Goal: Find specific page/section: Find specific page/section

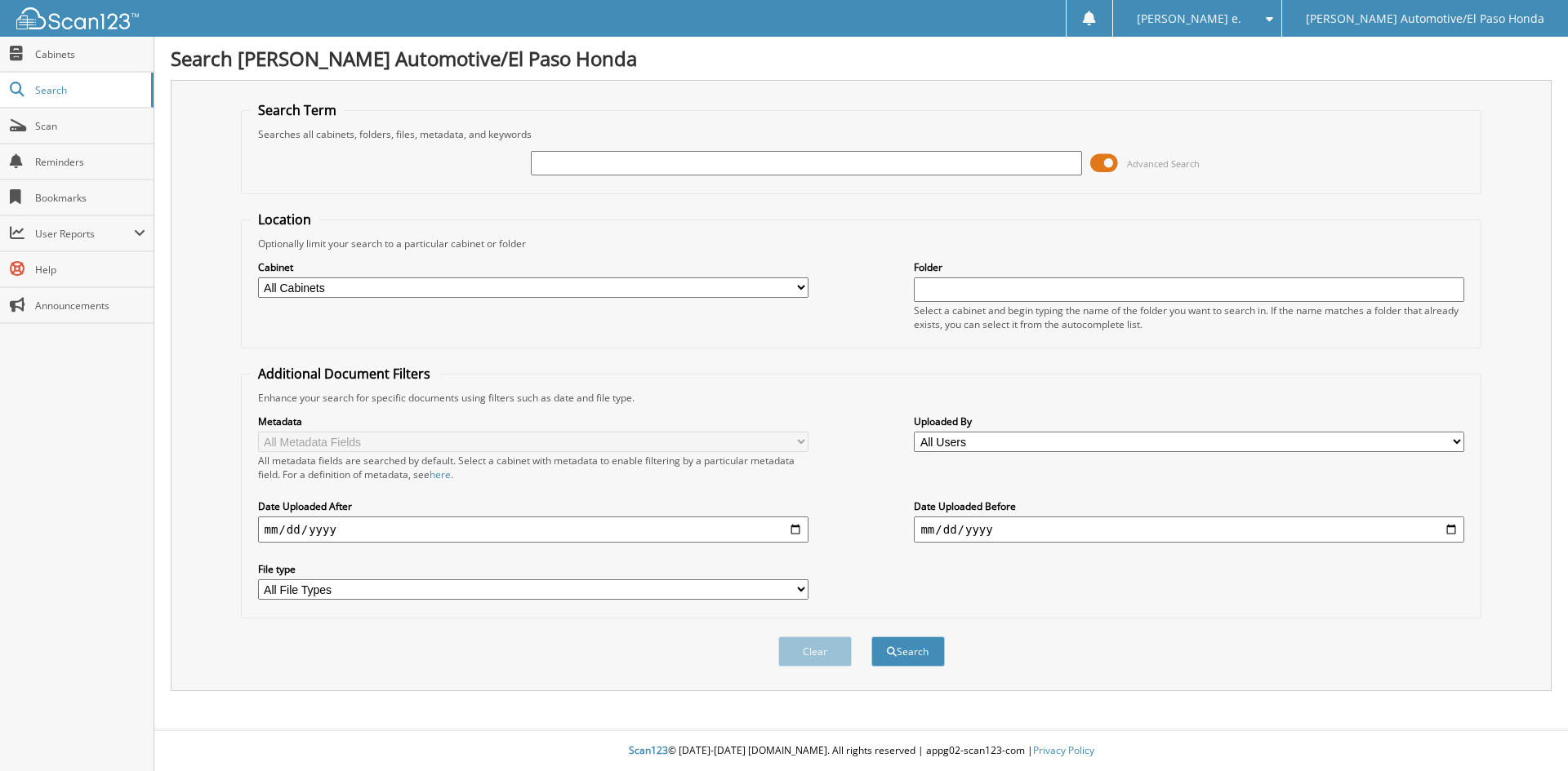
click at [602, 165] on input "text" at bounding box center [806, 163] width 551 height 24
type input "52091A"
click at [919, 645] on button "Search" at bounding box center [909, 651] width 74 height 30
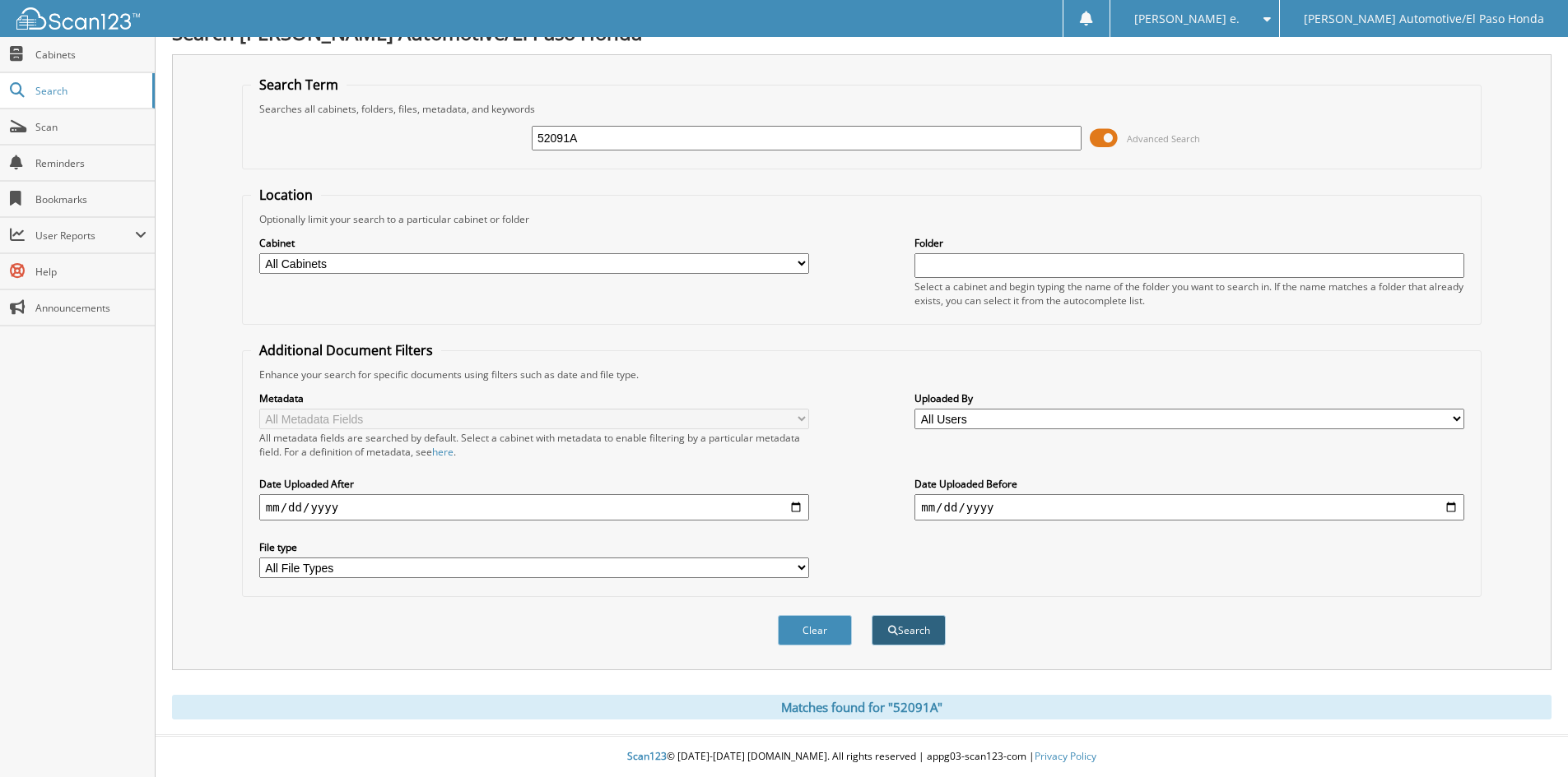
click at [924, 630] on button "Search" at bounding box center [909, 630] width 74 height 30
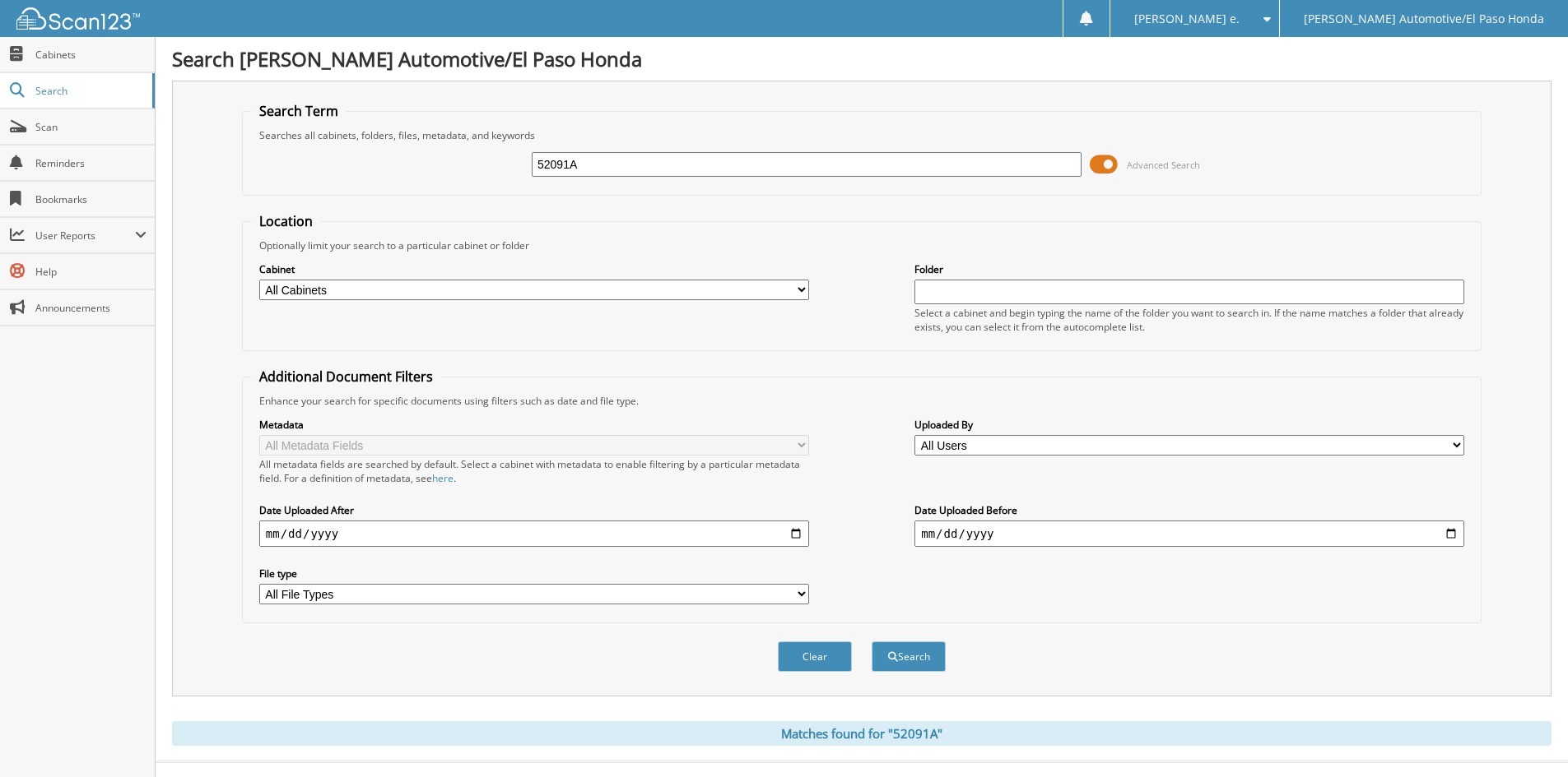
click at [652, 162] on input "52091A" at bounding box center [807, 164] width 550 height 24
type input "52091"
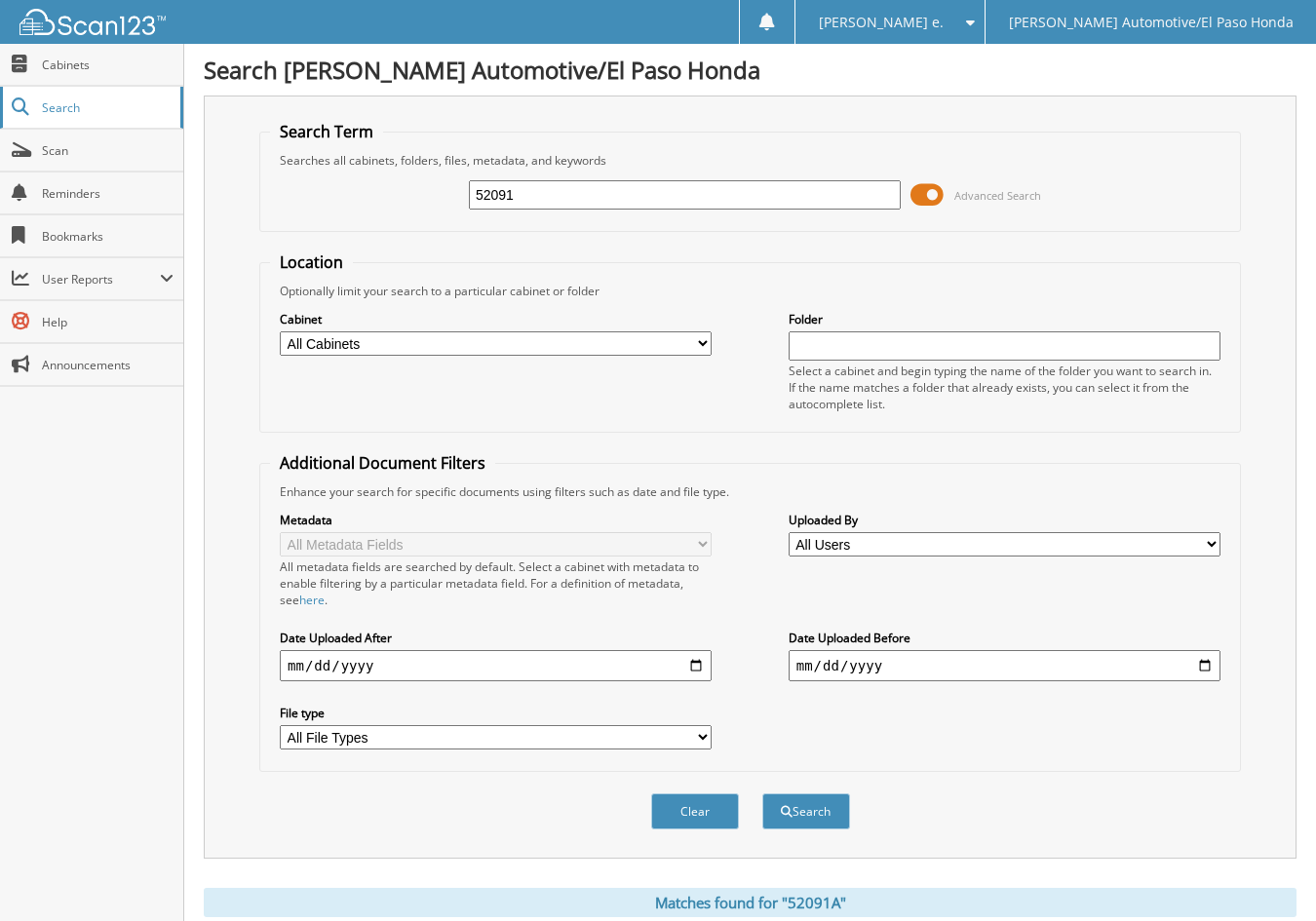
click at [75, 108] on span "Search" at bounding box center [106, 108] width 129 height 17
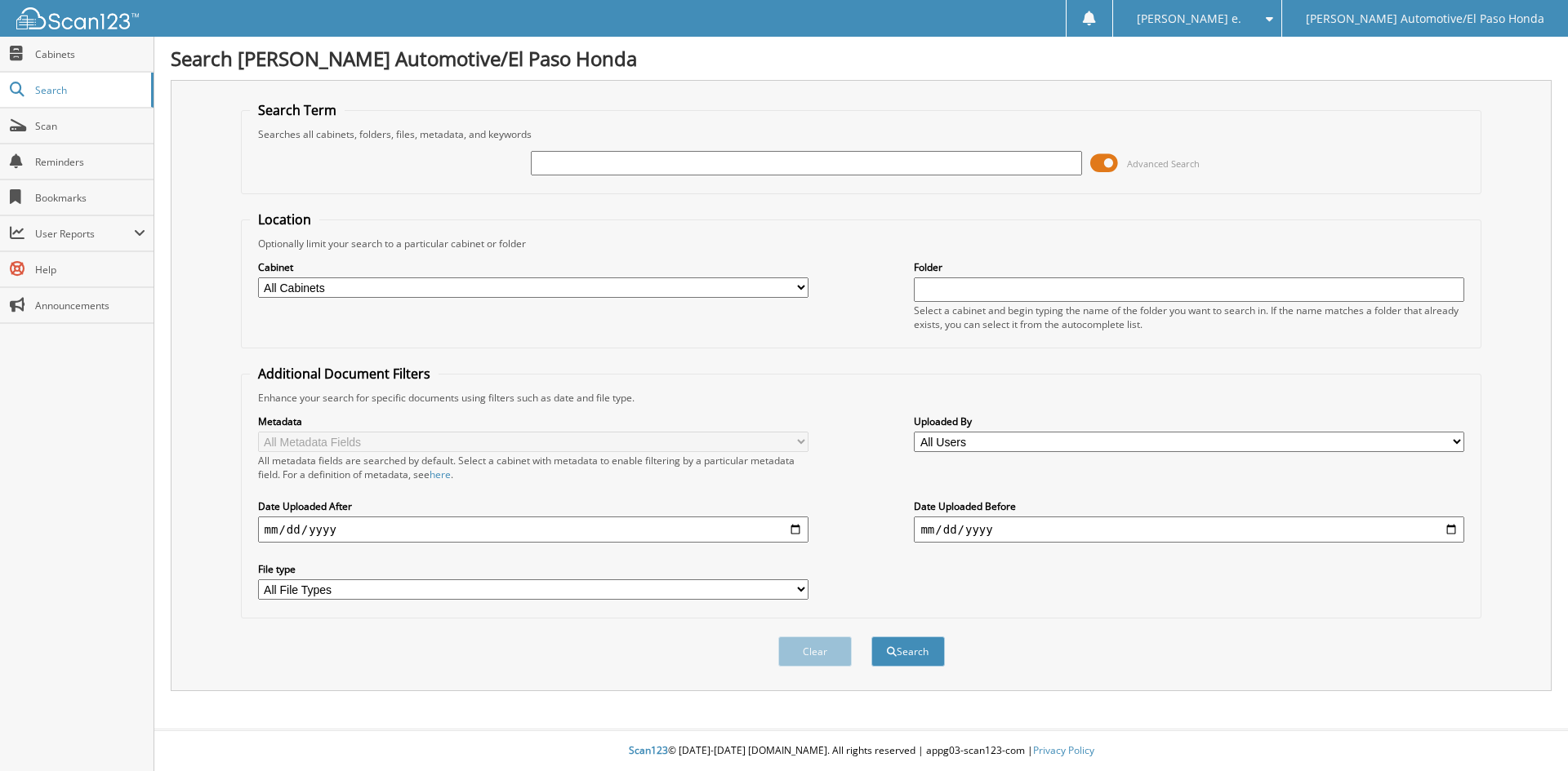
click at [542, 163] on input "text" at bounding box center [806, 163] width 551 height 24
type input "52091"
click at [923, 658] on button "Search" at bounding box center [909, 651] width 74 height 30
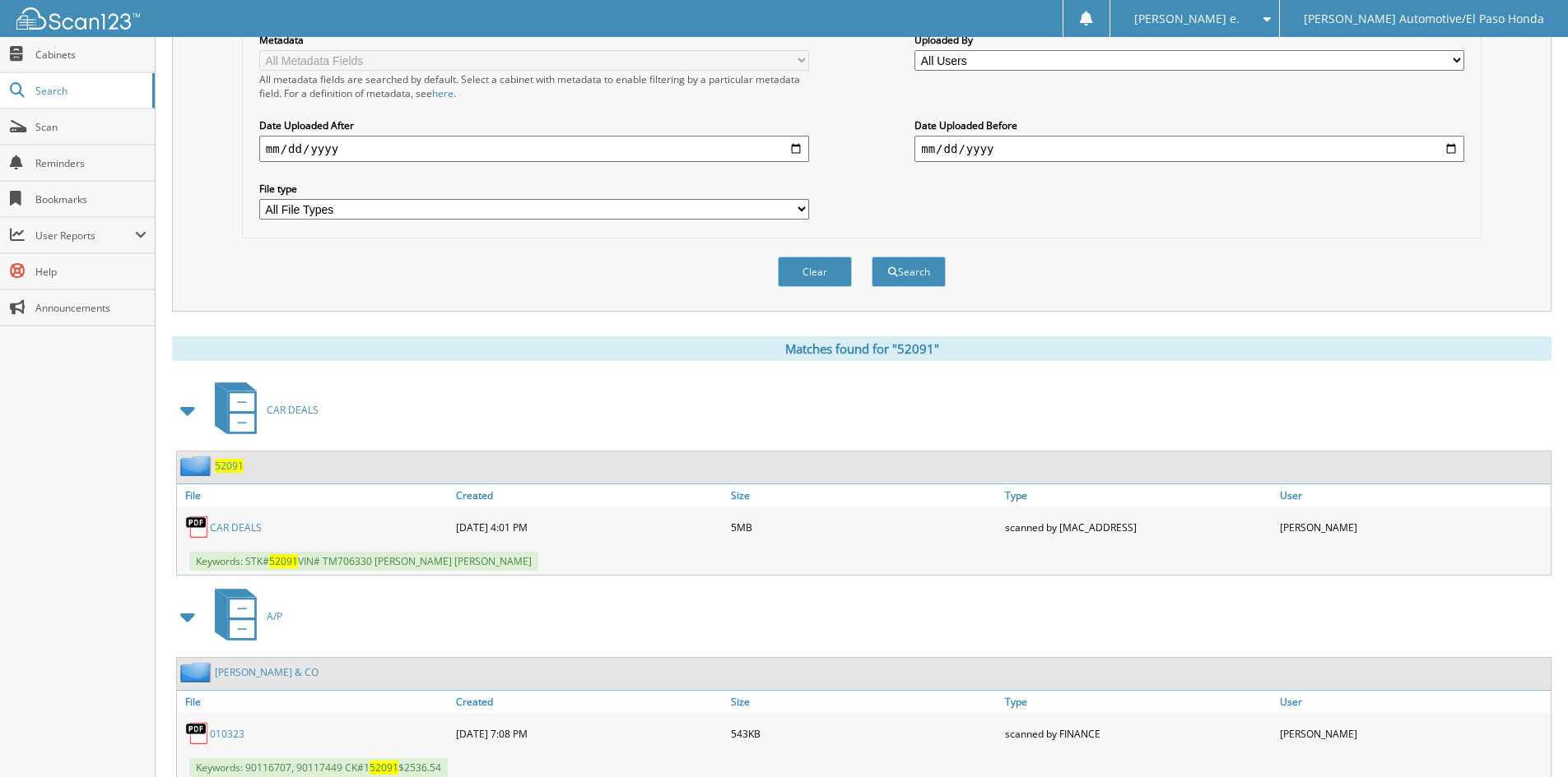
scroll to position [440, 0]
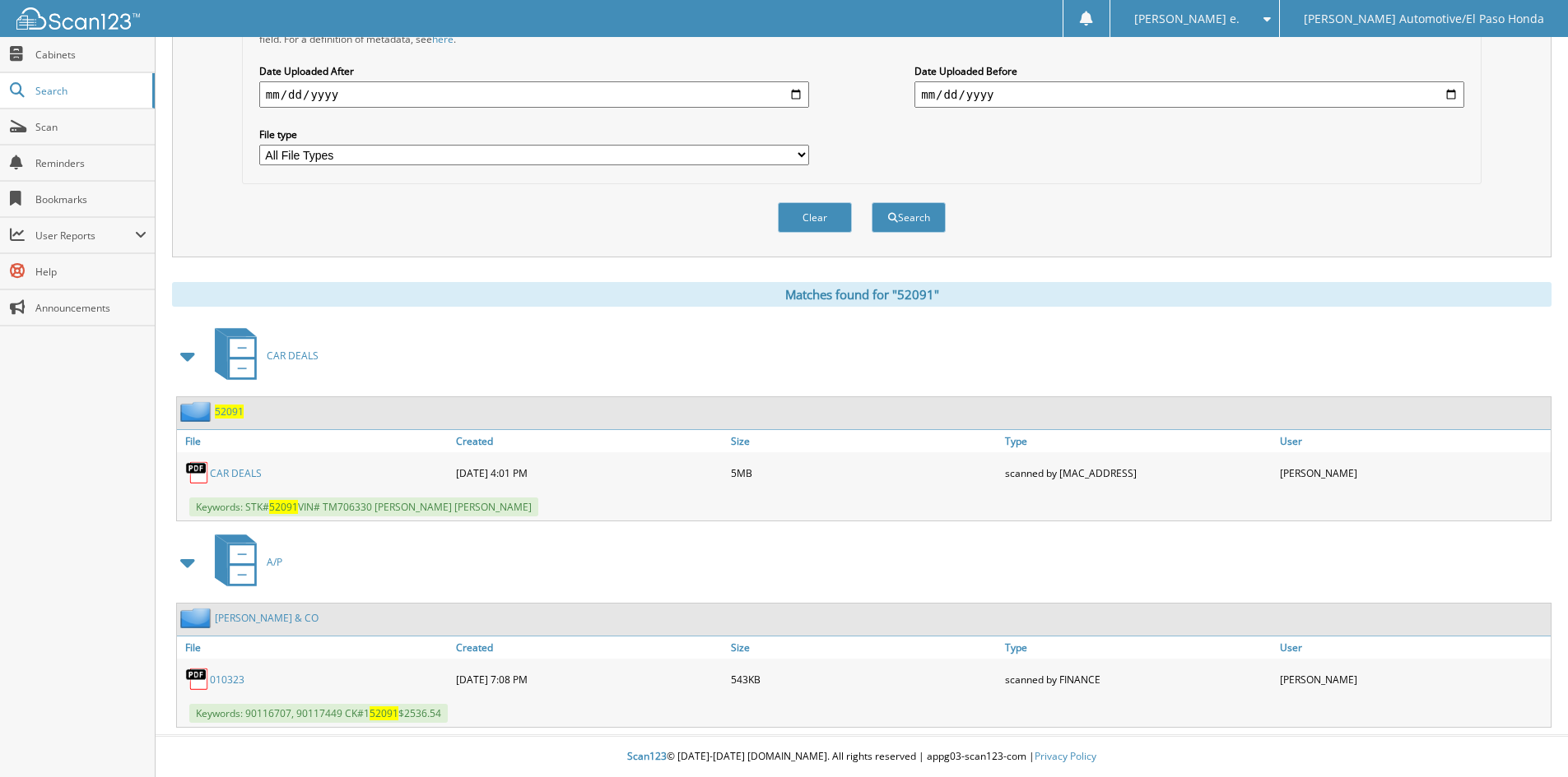
click at [228, 410] on span "52091" at bounding box center [229, 411] width 29 height 14
